Goal: Information Seeking & Learning: Check status

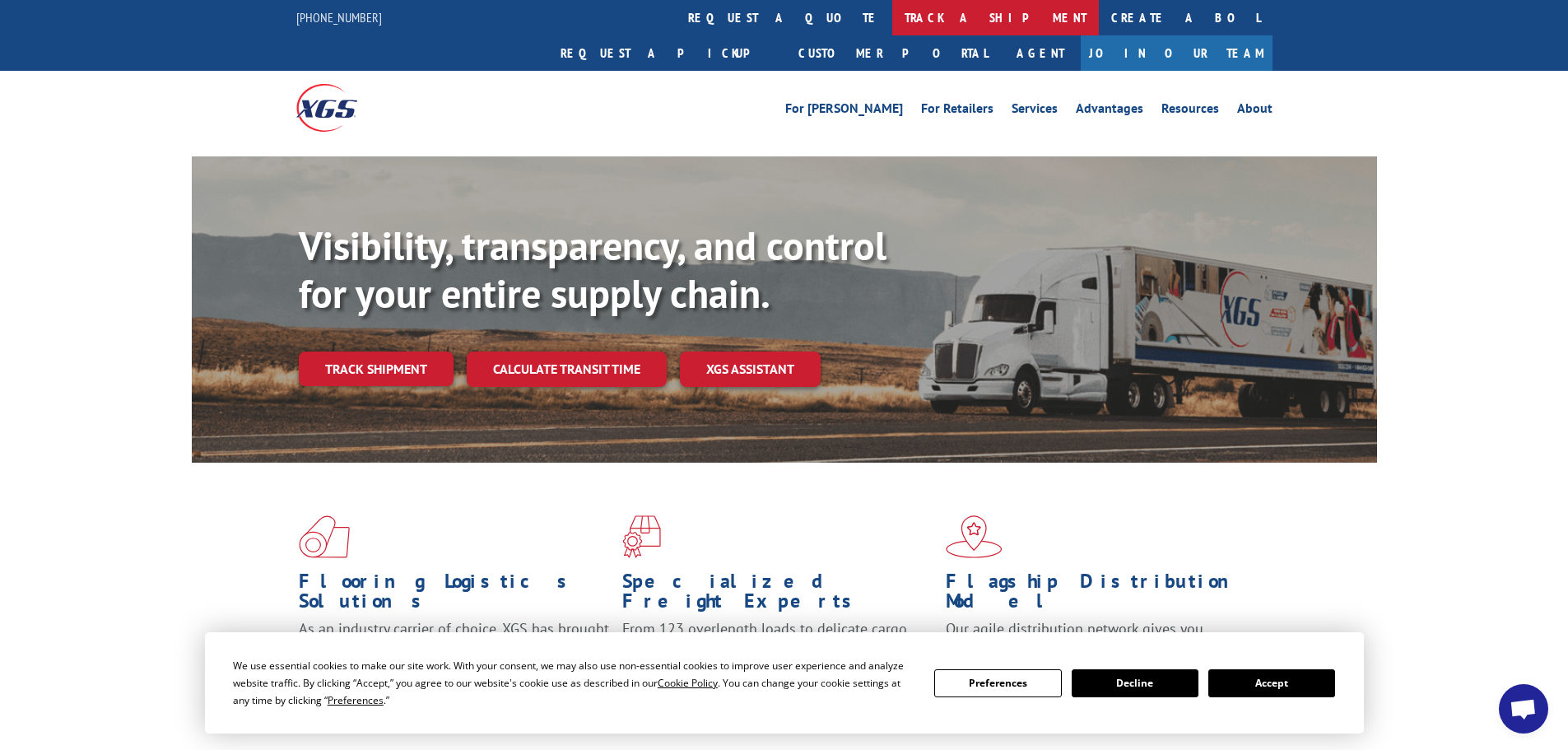
click at [892, 17] on link "track a shipment" at bounding box center [996, 18] width 207 height 36
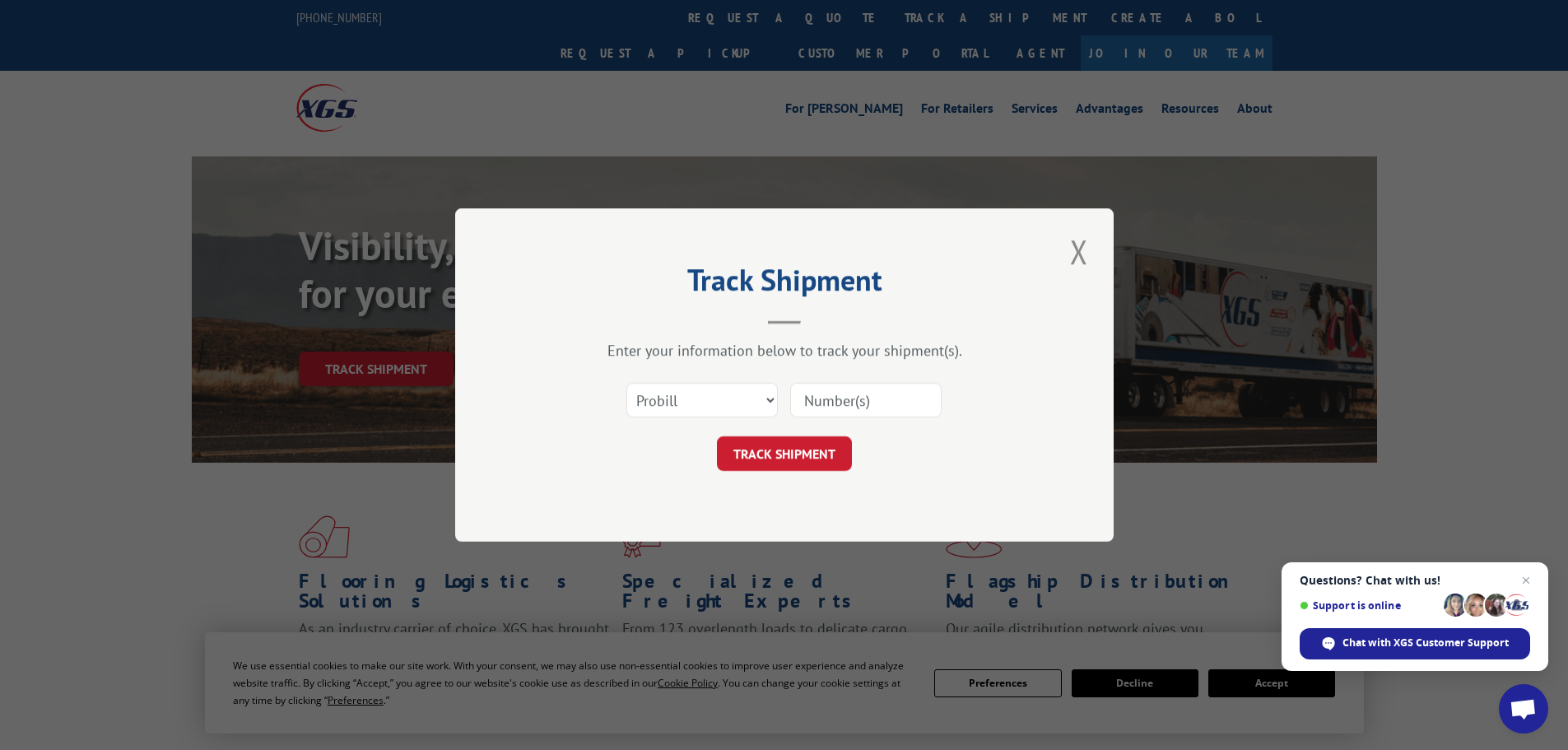
click at [863, 406] on input at bounding box center [865, 399] width 151 height 35
paste input "17514549"
type input "17514549"
click at [785, 450] on button "TRACK SHIPMENT" at bounding box center [785, 453] width 135 height 35
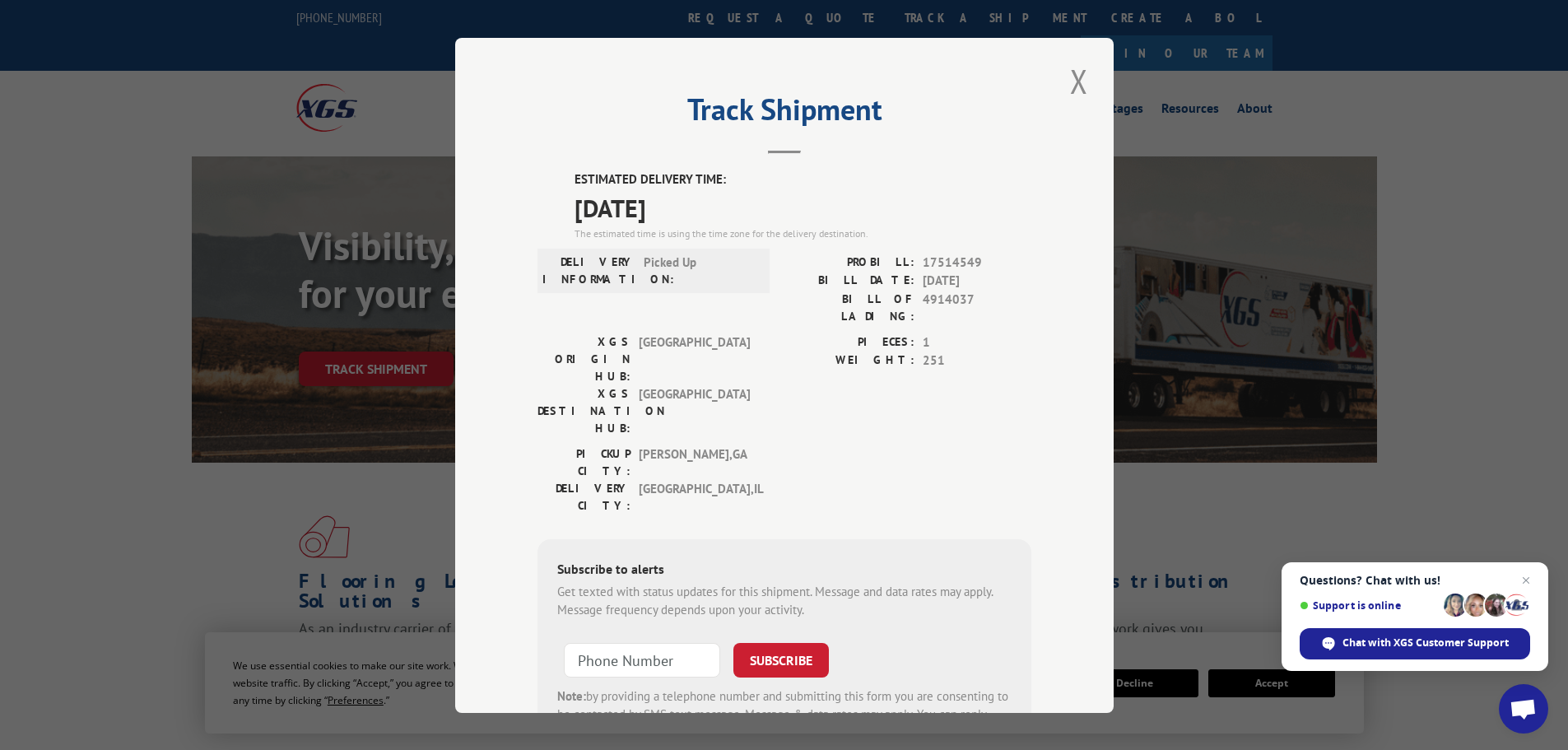
drag, startPoint x: 704, startPoint y: 211, endPoint x: 569, endPoint y: 183, distance: 137.9
click at [574, 183] on div "ESTIMATED DELIVERY TIME: [DATE] The estimated time is using the time zone for t…" at bounding box center [803, 205] width 457 height 70
copy div "ESTIMATED DELIVERY TIME: [DATE]"
click at [1074, 77] on button "Close modal" at bounding box center [1079, 81] width 28 height 45
